Goal: Information Seeking & Learning: Learn about a topic

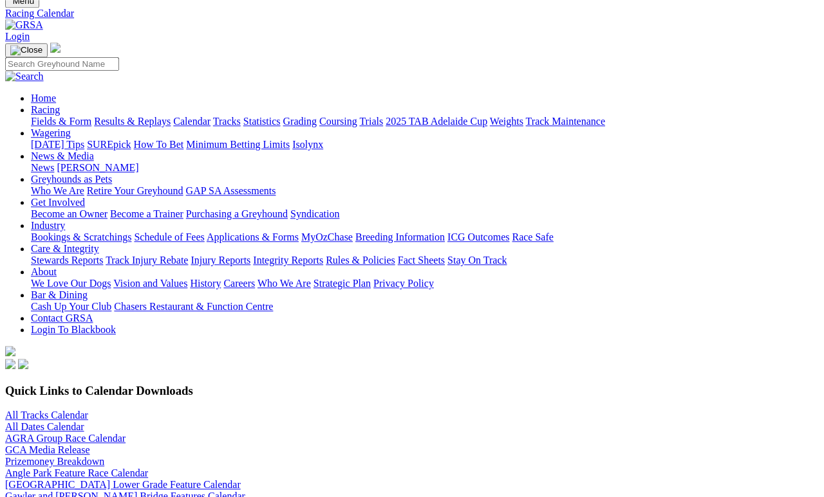
scroll to position [48, 0]
click at [281, 116] on link "Statistics" at bounding box center [261, 121] width 37 height 11
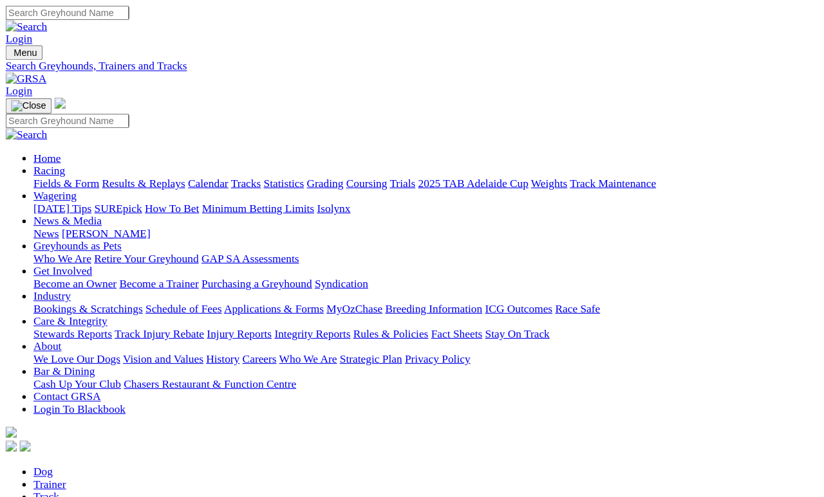
scroll to position [6, 0]
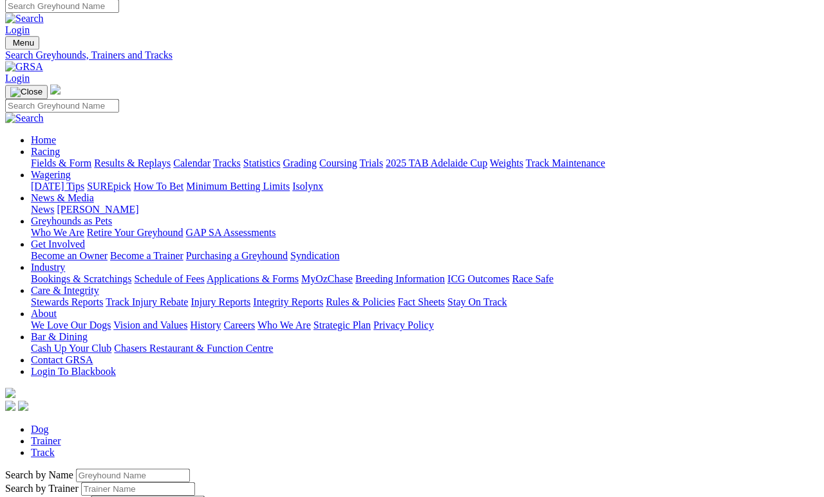
click at [85, 458] on input "Search by Greyhound name" at bounding box center [133, 476] width 114 height 14
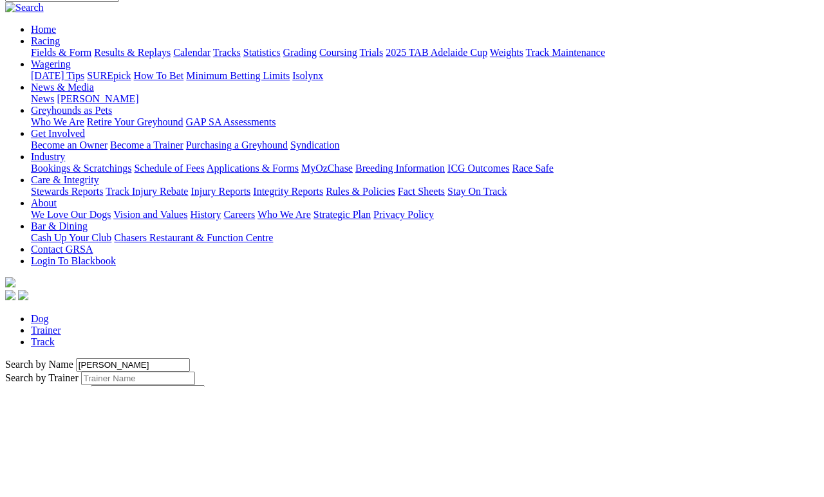
type input "[PERSON_NAME]"
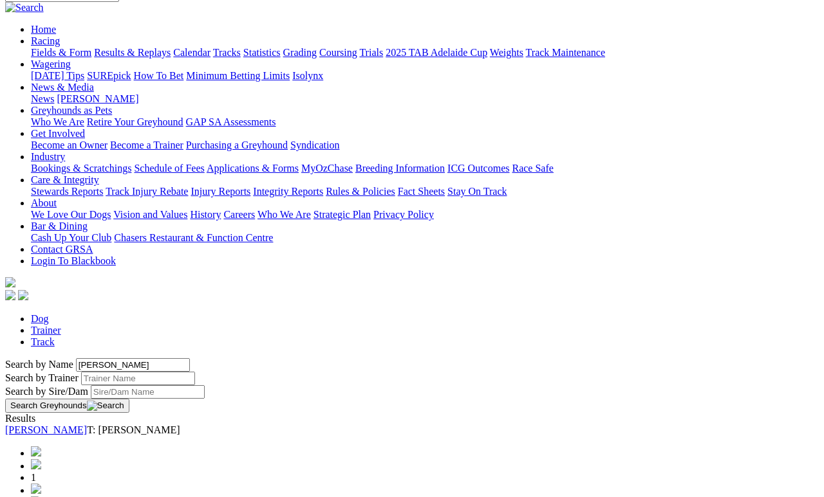
click at [87, 425] on link "[PERSON_NAME]" at bounding box center [46, 430] width 82 height 11
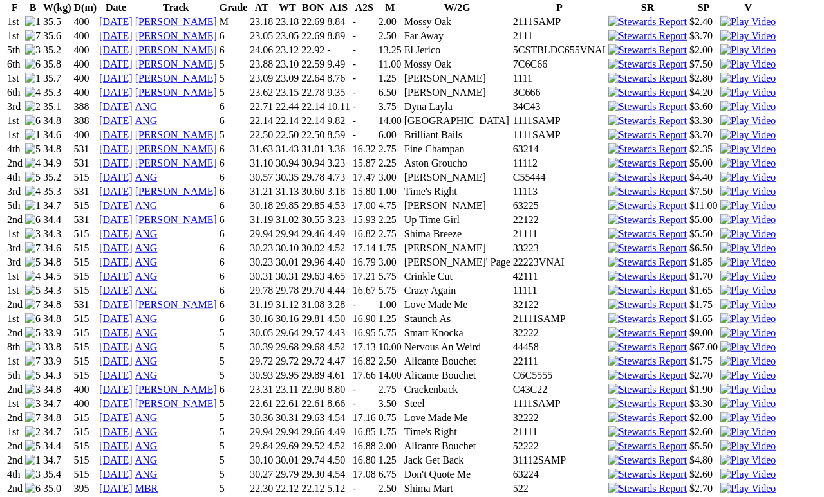
scroll to position [955, 0]
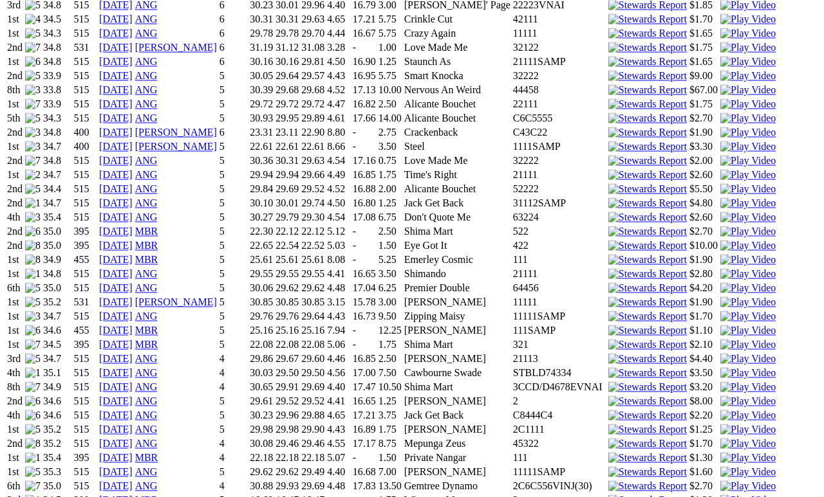
scroll to position [1209, 0]
